Goal: Task Accomplishment & Management: Use online tool/utility

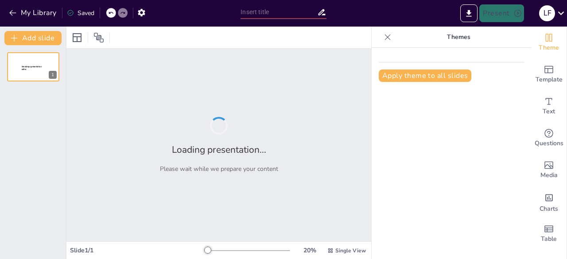
type input "MODELO DE TRANSPORTE PARA LA IMPORTACION DE DIESEL EN [GEOGRAPHIC_DATA]"
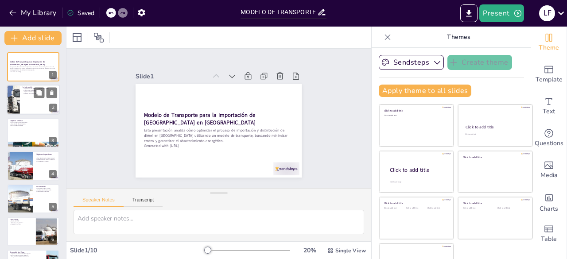
click at [37, 103] on div at bounding box center [33, 100] width 53 height 30
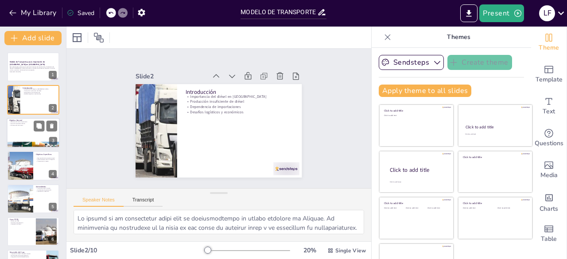
click at [25, 127] on div at bounding box center [33, 133] width 53 height 30
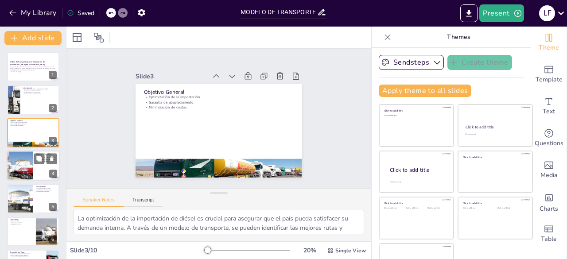
click at [20, 169] on div at bounding box center [19, 166] width 53 height 30
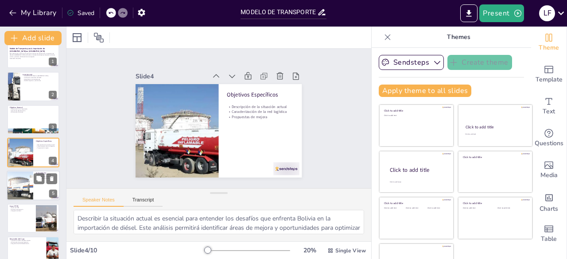
click at [22, 183] on div at bounding box center [20, 185] width 60 height 30
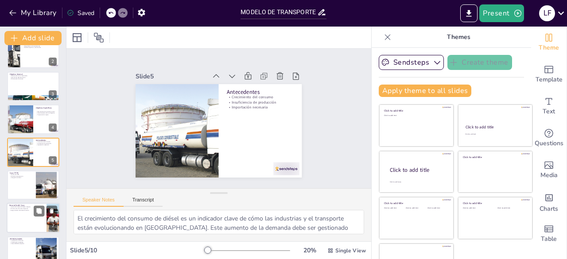
click at [19, 212] on div at bounding box center [33, 218] width 53 height 30
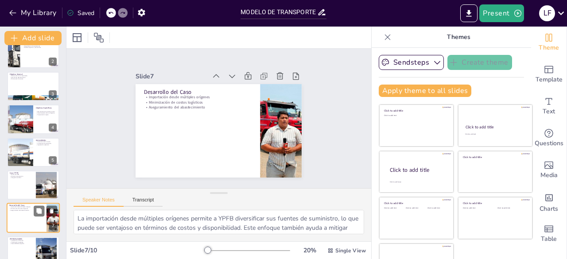
scroll to position [112, 0]
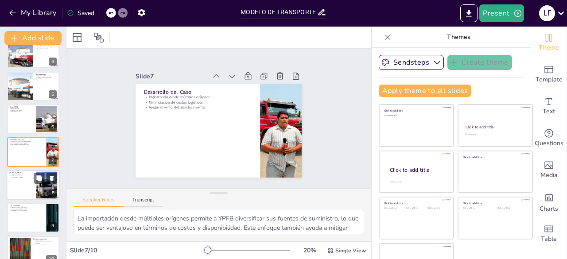
click at [27, 182] on div at bounding box center [33, 185] width 53 height 30
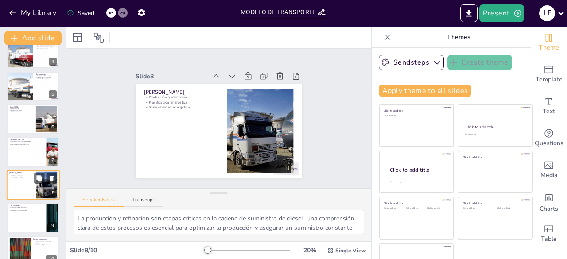
scroll to position [126, 0]
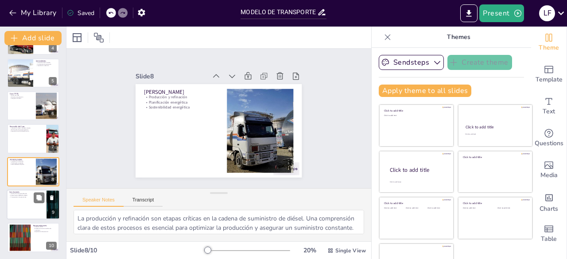
click at [22, 209] on div at bounding box center [33, 204] width 53 height 30
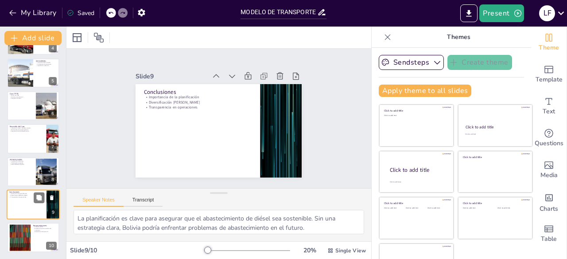
scroll to position [25, 0]
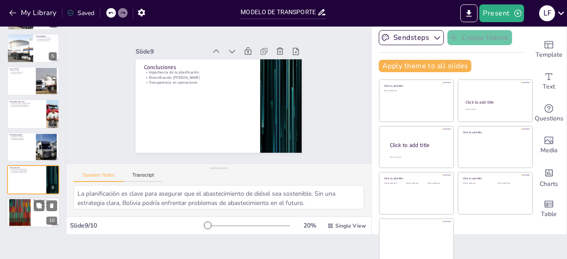
click at [25, 215] on div at bounding box center [20, 212] width 48 height 27
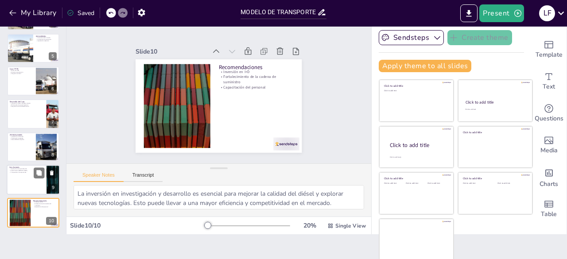
click at [29, 179] on div at bounding box center [33, 180] width 53 height 30
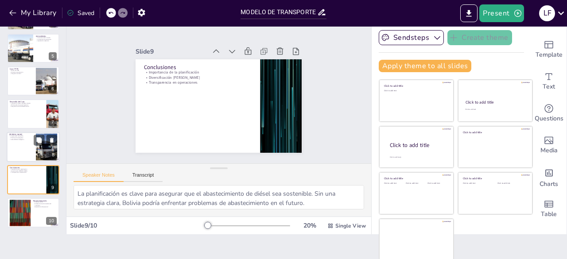
click at [15, 144] on div at bounding box center [33, 147] width 53 height 30
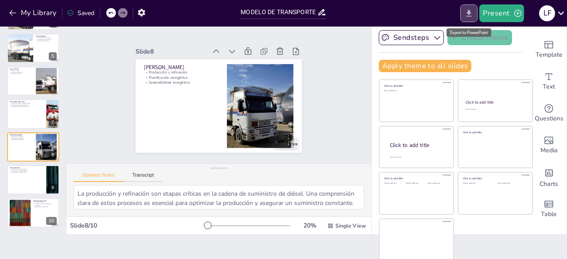
click at [465, 13] on icon "Export to PowerPoint" at bounding box center [468, 13] width 9 height 9
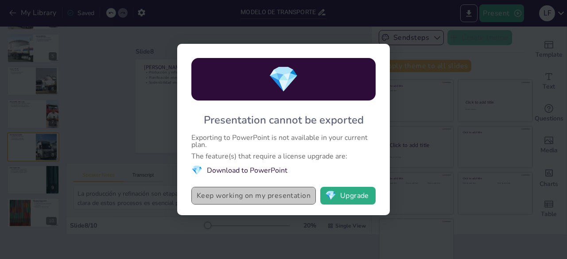
click at [294, 201] on button "Keep working on my presentation" at bounding box center [253, 196] width 124 height 18
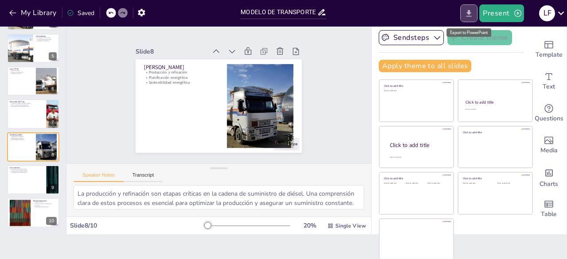
click at [473, 17] on icon "Export to PowerPoint" at bounding box center [468, 13] width 9 height 9
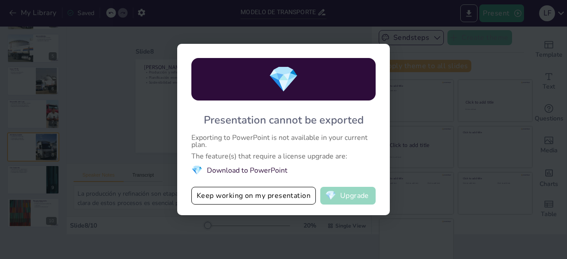
click at [345, 197] on button "💎 Upgrade" at bounding box center [347, 196] width 55 height 18
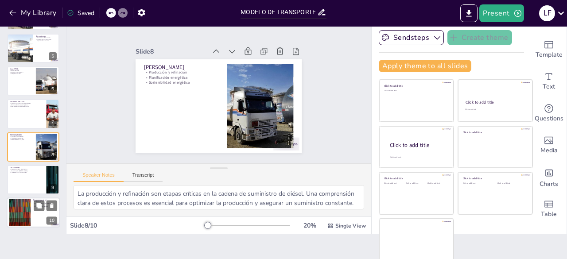
click at [15, 214] on div at bounding box center [20, 212] width 48 height 27
type textarea "La inversión en investigación y desarrollo es esencial para mejorar la calidad …"
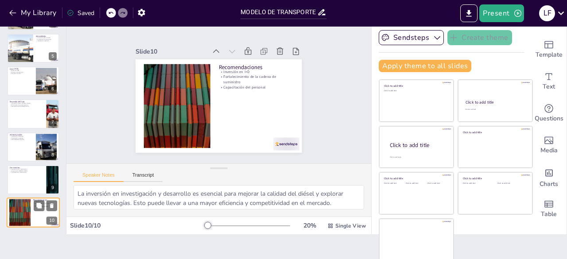
scroll to position [126, 0]
click at [297, 70] on div at bounding box center [304, 77] width 15 height 15
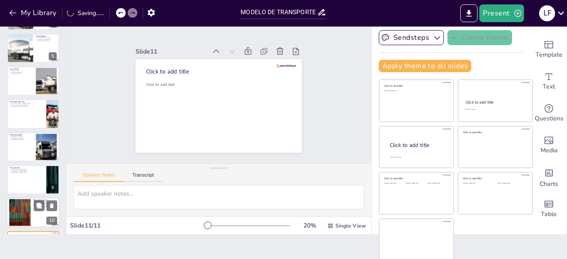
scroll to position [158, 0]
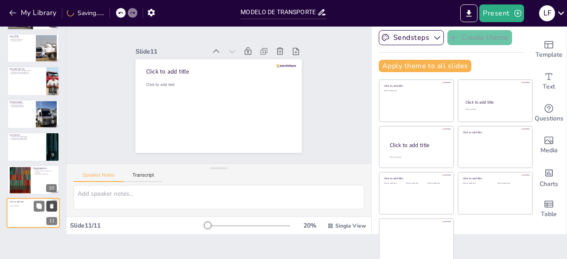
click at [54, 208] on icon at bounding box center [52, 206] width 6 height 6
type textarea "La inversión en investigación y desarrollo es esencial para mejorar la calidad …"
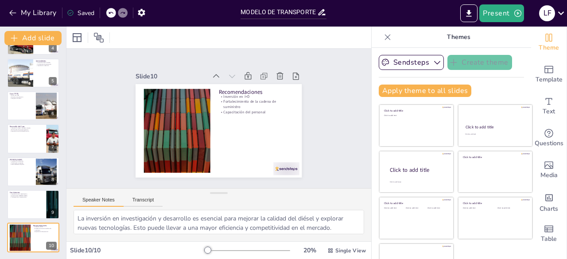
scroll to position [25, 0]
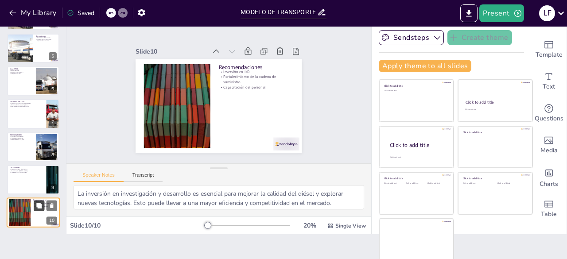
click at [41, 207] on icon at bounding box center [38, 205] width 5 height 5
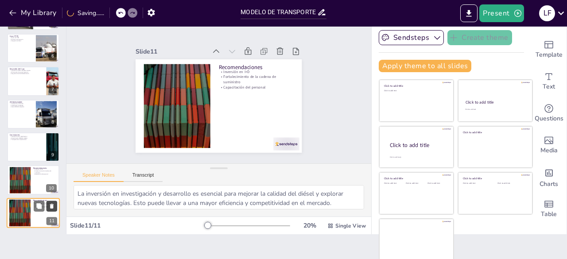
click at [50, 204] on icon at bounding box center [52, 206] width 6 height 6
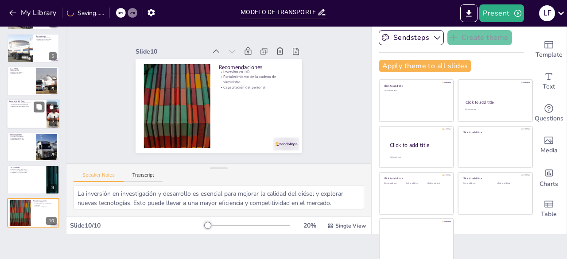
scroll to position [0, 0]
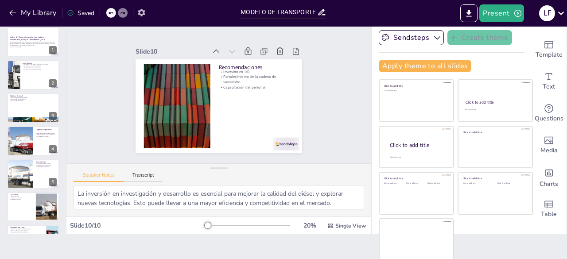
click at [146, 15] on button "button" at bounding box center [141, 12] width 16 height 16
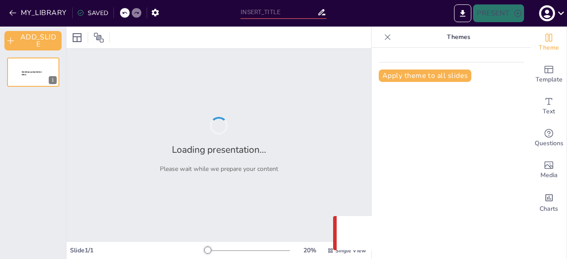
type input "MODELO DE TRANSPORTE PARA LA IMPORTACION DE DIESEL EN [GEOGRAPHIC_DATA]"
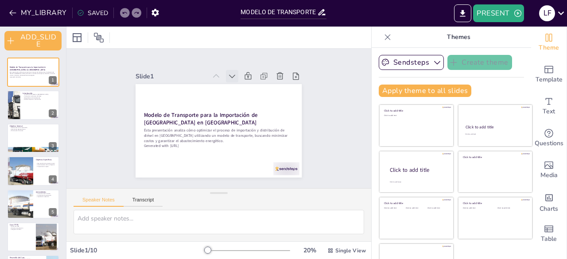
click at [231, 75] on icon at bounding box center [236, 78] width 10 height 10
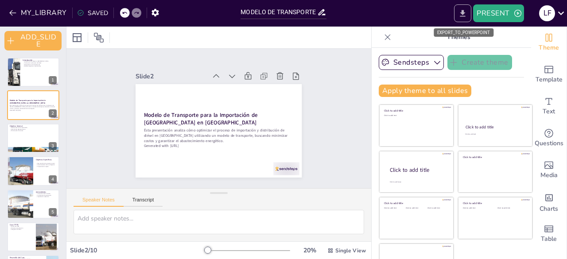
click at [460, 13] on icon "EXPORT_TO_POWERPOINT" at bounding box center [462, 13] width 9 height 9
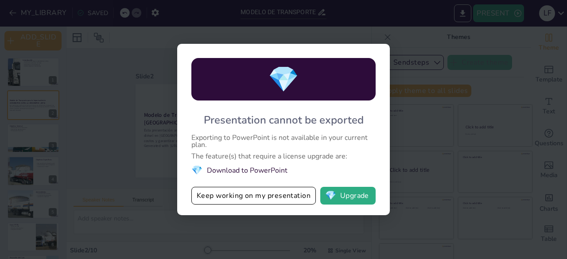
click at [460, 15] on div "💎 Presentation cannot be exported Exporting to PowerPoint is not available in y…" at bounding box center [283, 129] width 567 height 259
click at [451, 46] on div "💎 Presentation cannot be exported Exporting to PowerPoint is not available in y…" at bounding box center [283, 129] width 567 height 259
click at [263, 198] on button "Keep working on my presentation" at bounding box center [253, 196] width 124 height 18
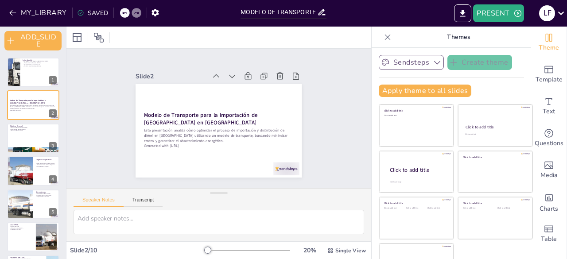
click at [433, 65] on icon "button" at bounding box center [437, 62] width 9 height 9
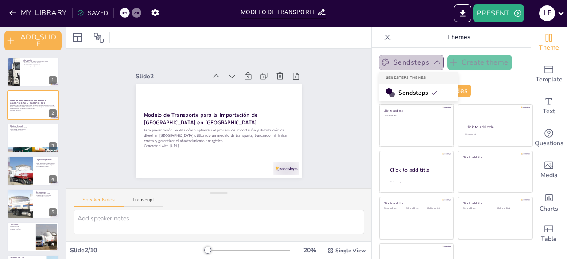
click at [433, 59] on icon "button" at bounding box center [437, 62] width 9 height 9
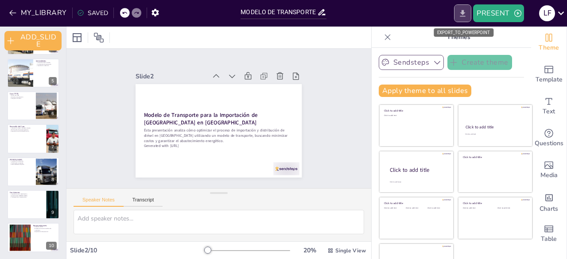
click at [465, 11] on icon "EXPORT_TO_POWERPOINT" at bounding box center [462, 13] width 9 height 9
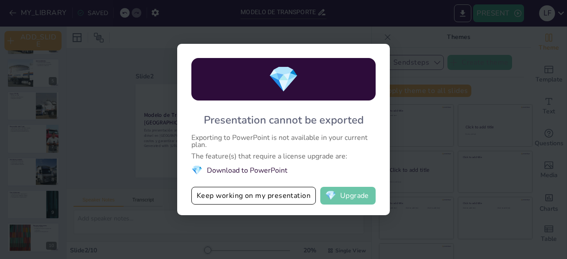
click at [336, 189] on button "💎 Upgrade" at bounding box center [347, 196] width 55 height 18
